Goal: Information Seeking & Learning: Learn about a topic

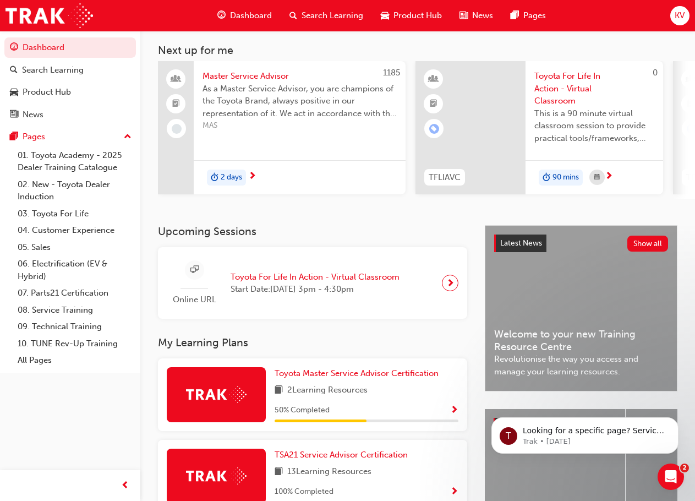
click at [264, 283] on span "Toyota For Life In Action - Virtual Classroom" at bounding box center [315, 277] width 169 height 13
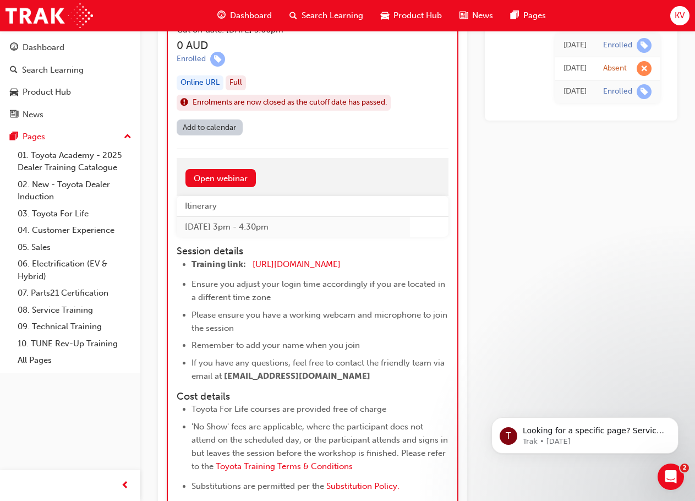
scroll to position [1343, 0]
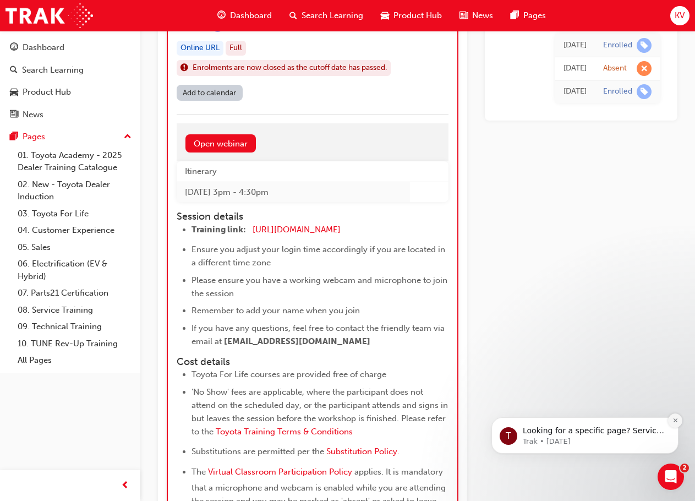
click at [671, 420] on button "Dismiss notification" at bounding box center [675, 420] width 14 height 14
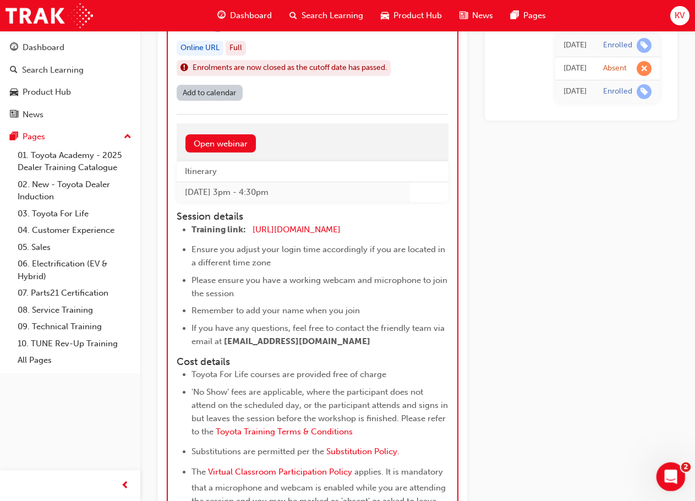
click at [678, 470] on div "Open Intercom Messenger" at bounding box center [669, 475] width 36 height 36
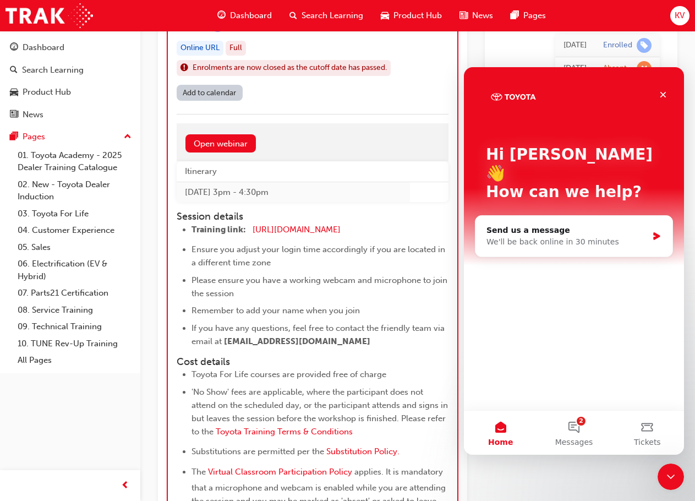
scroll to position [0, 0]
click at [665, 97] on icon "Close" at bounding box center [663, 95] width 6 height 6
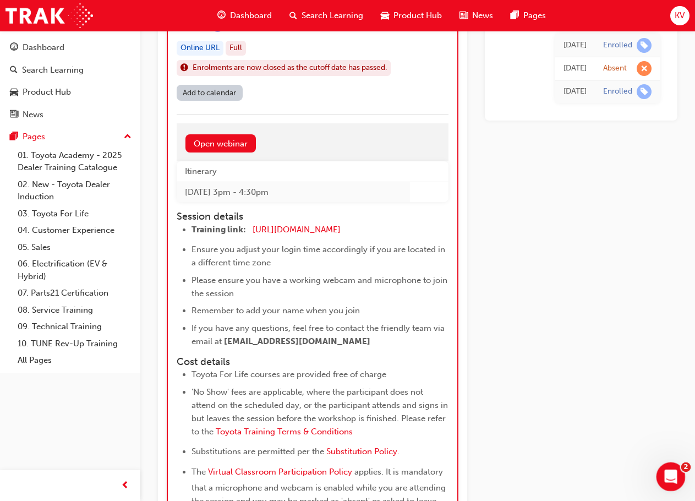
click at [665, 481] on div "Open Intercom Messenger" at bounding box center [669, 475] width 36 height 36
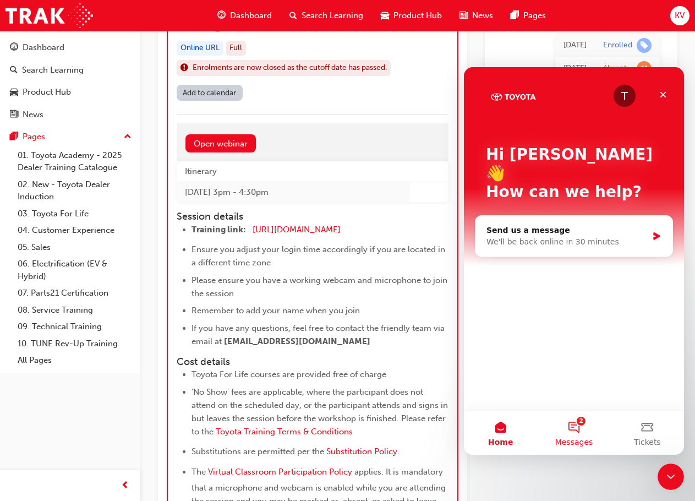
click at [571, 433] on button "2 Messages" at bounding box center [573, 432] width 73 height 44
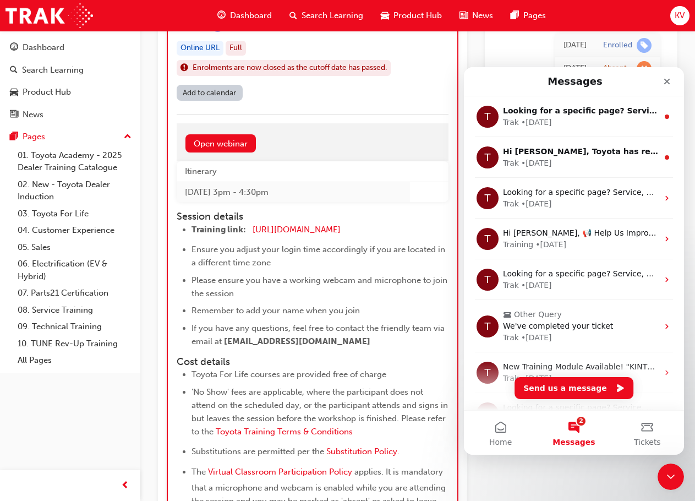
click at [409, 173] on th "Itinerary" at bounding box center [293, 171] width 233 height 20
click at [670, 83] on icon "Close" at bounding box center [666, 81] width 9 height 9
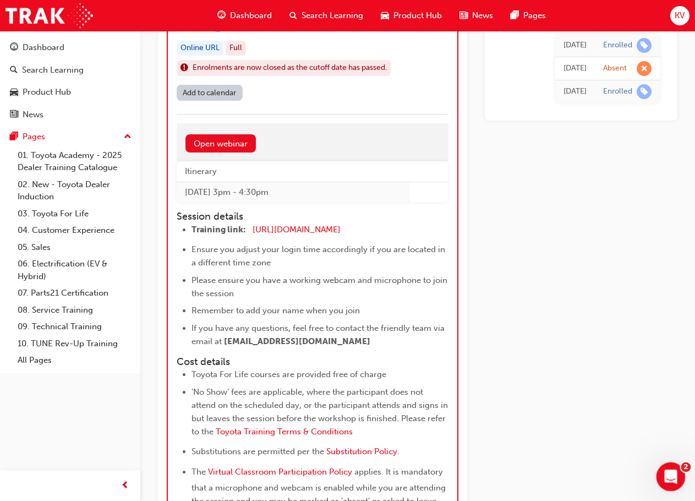
drag, startPoint x: 672, startPoint y: 483, endPoint x: 847, endPoint y: 792, distance: 355.0
click at [673, 485] on div "Open Intercom Messenger" at bounding box center [669, 475] width 36 height 36
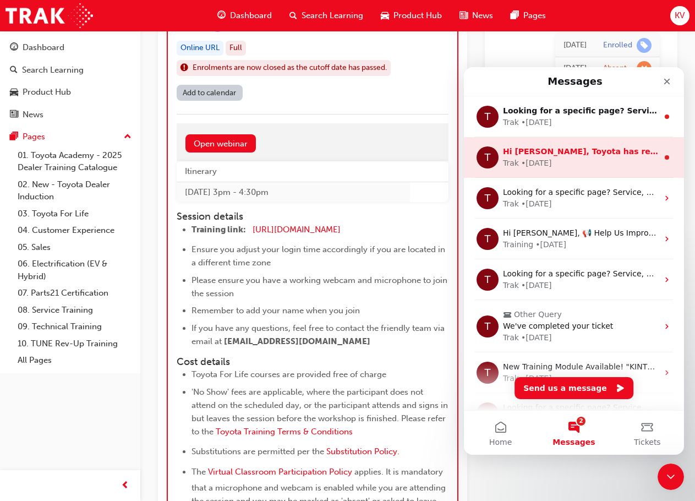
click at [597, 167] on div "Trak • 7w ago" at bounding box center [580, 163] width 155 height 12
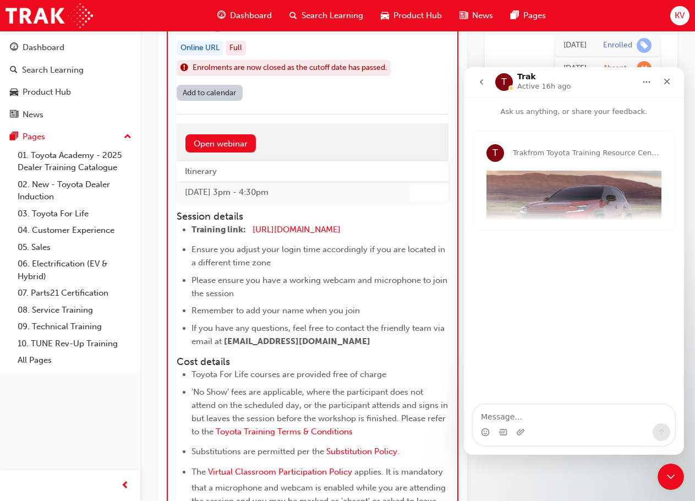
click at [488, 80] on button "go back" at bounding box center [481, 82] width 21 height 21
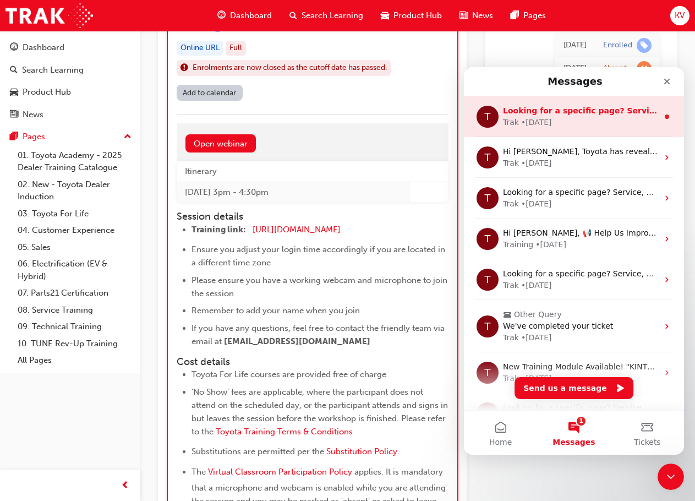
click at [530, 129] on div "T Looking for a specific page? Service, Service Advisor Trak • 7w ago" at bounding box center [574, 116] width 220 height 41
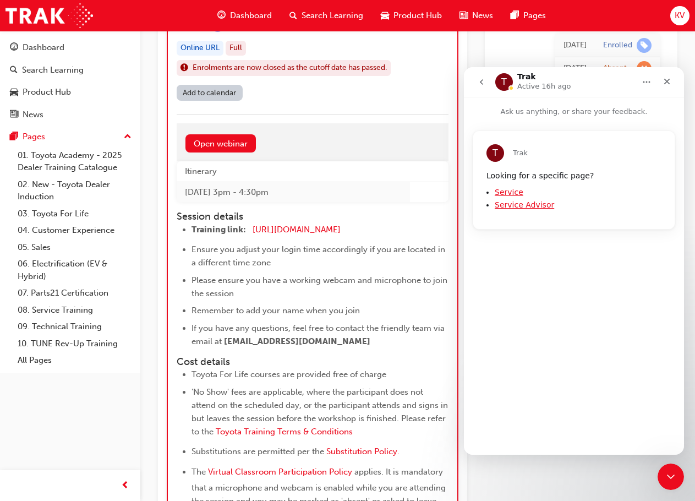
click at [482, 83] on icon "go back" at bounding box center [481, 82] width 9 height 9
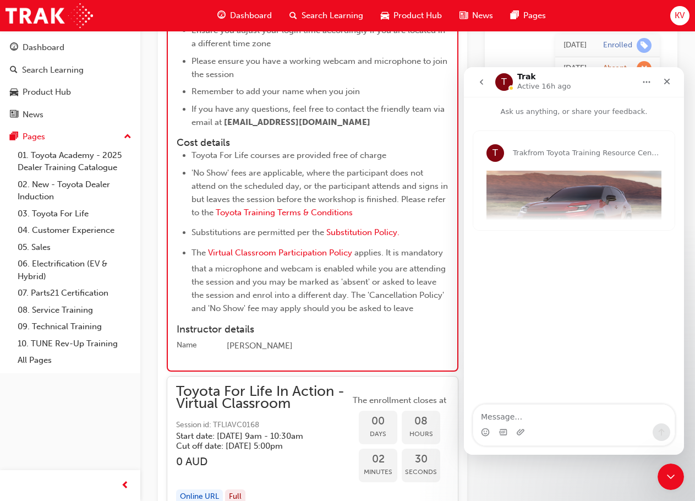
scroll to position [1563, 0]
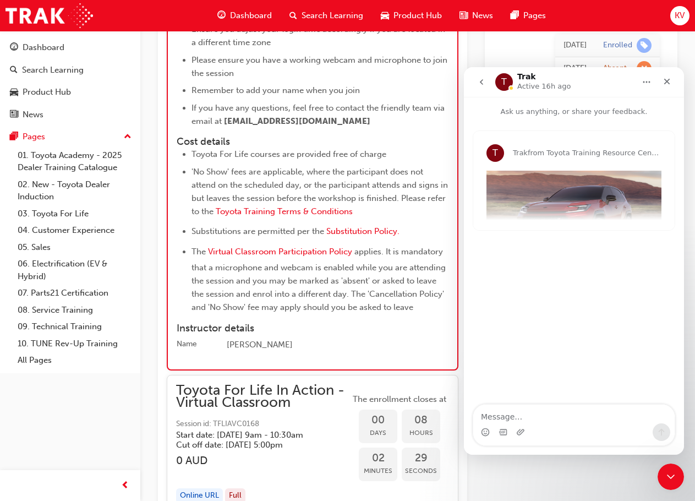
click at [551, 149] on span "from Toyota Training Resource Centre" at bounding box center [595, 153] width 134 height 8
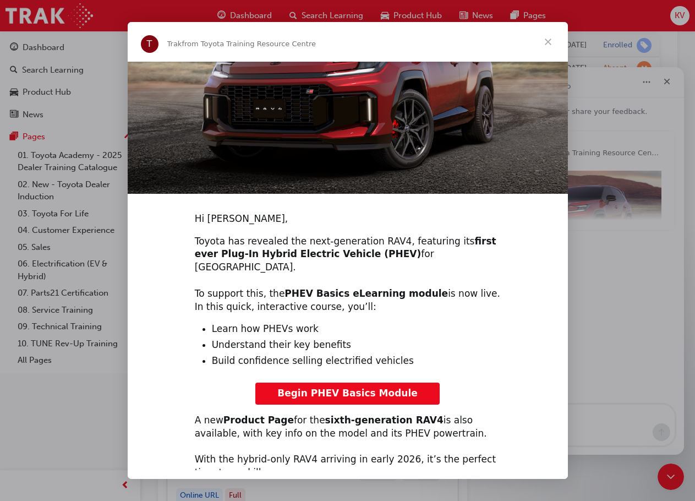
scroll to position [148, 0]
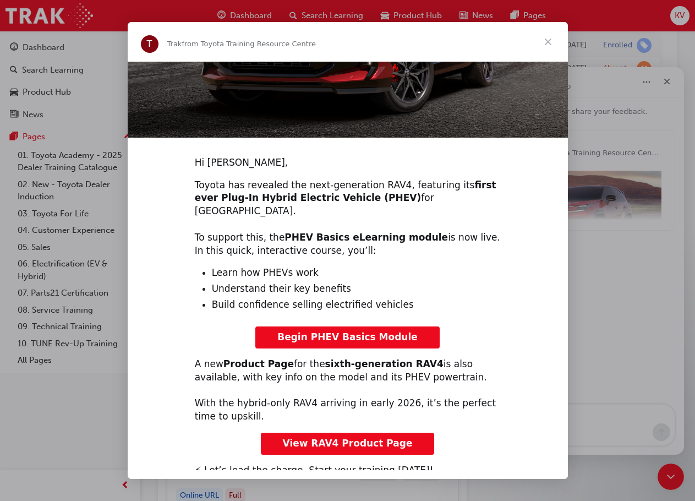
click at [323, 331] on span "Begin PHEV Basics Module" at bounding box center [347, 336] width 140 height 11
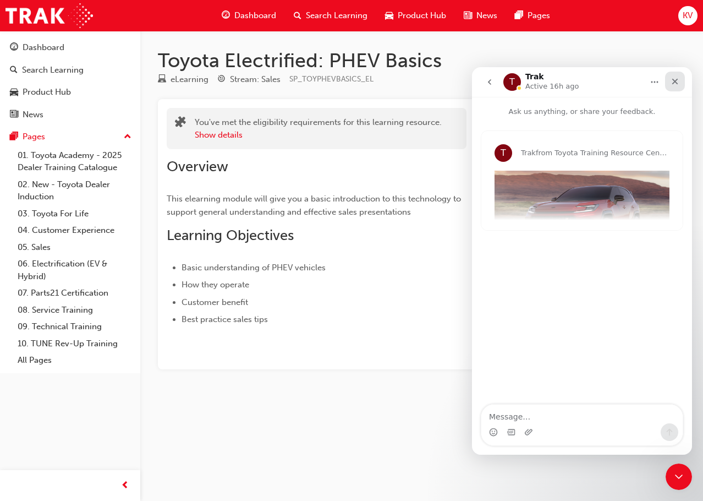
click at [682, 83] on div "Close" at bounding box center [675, 82] width 20 height 20
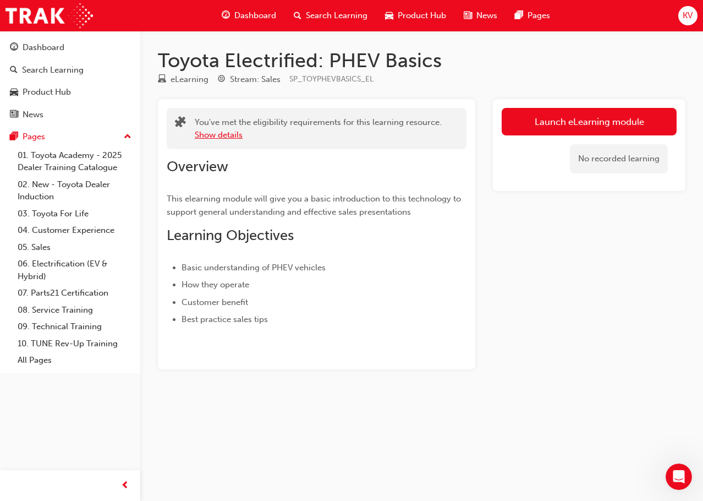
click at [204, 134] on button "Show details" at bounding box center [219, 135] width 48 height 13
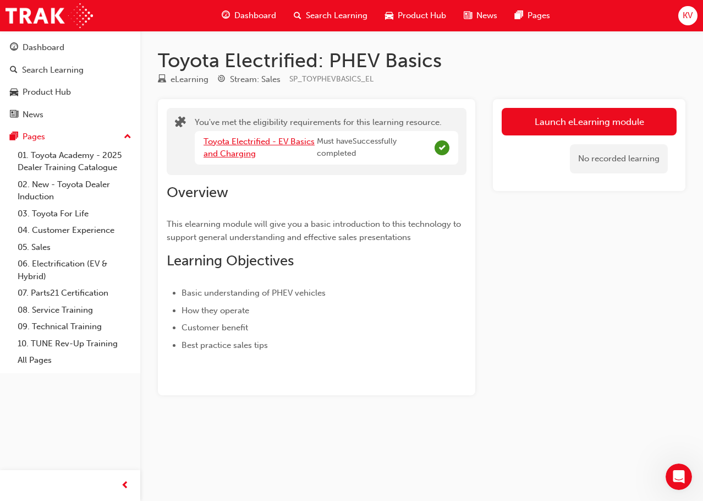
click at [240, 155] on link "Toyota Electrified - EV Basics and Charging" at bounding box center [259, 147] width 111 height 23
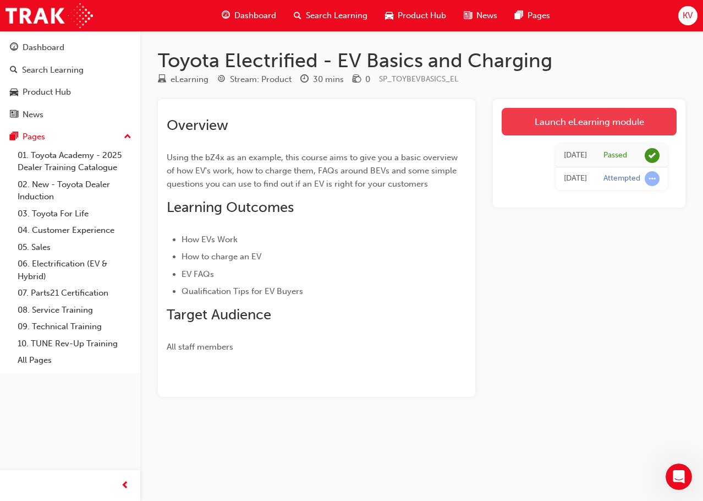
click at [517, 115] on link "Launch eLearning module" at bounding box center [589, 122] width 175 height 28
